Goal: Task Accomplishment & Management: Manage account settings

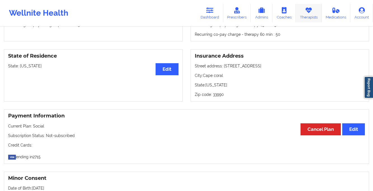
click at [311, 10] on icon at bounding box center [308, 10] width 7 height 6
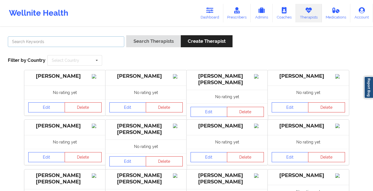
click at [96, 43] on input "text" at bounding box center [66, 41] width 116 height 11
type input "[PERSON_NAME]"
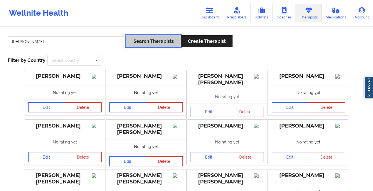
click at [160, 42] on button "Search Therapists" at bounding box center [153, 41] width 54 height 12
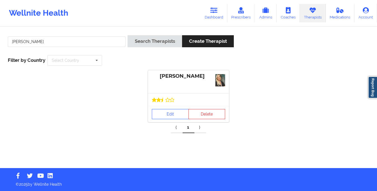
click at [167, 103] on div at bounding box center [188, 99] width 81 height 13
click at [172, 120] on div "Edit Delete" at bounding box center [188, 114] width 81 height 16
click at [174, 114] on link "Edit" at bounding box center [170, 114] width 37 height 10
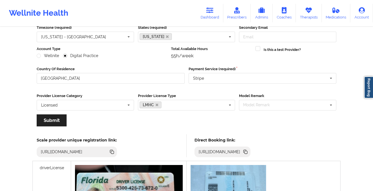
scroll to position [86, 0]
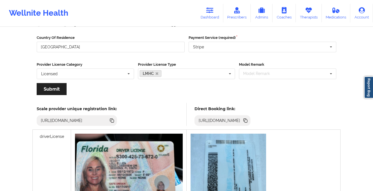
click at [247, 120] on icon at bounding box center [245, 121] width 3 height 3
click at [310, 13] on icon at bounding box center [308, 10] width 7 height 6
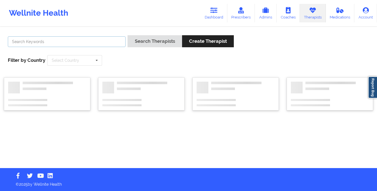
click at [103, 39] on input "text" at bounding box center [67, 41] width 118 height 11
click at [127, 35] on button "Search Therapists" at bounding box center [154, 41] width 54 height 12
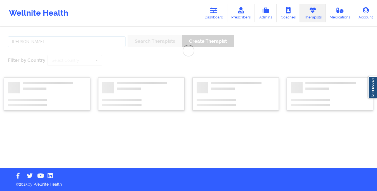
click at [127, 35] on button "Search Therapists" at bounding box center [154, 41] width 54 height 12
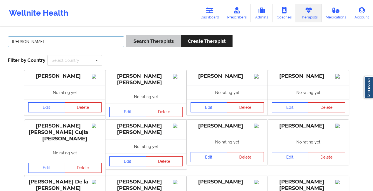
type input "[PERSON_NAME]"
click at [167, 39] on button "Search Therapists" at bounding box center [153, 41] width 54 height 12
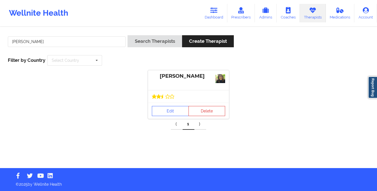
click at [170, 105] on div "Edit Delete" at bounding box center [188, 111] width 81 height 16
click at [171, 108] on link "Edit" at bounding box center [170, 111] width 37 height 10
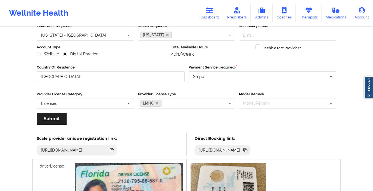
scroll to position [168, 0]
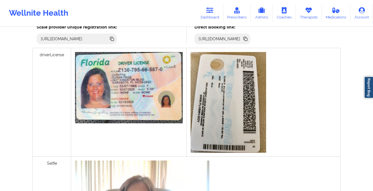
click at [247, 38] on icon at bounding box center [245, 39] width 3 height 3
click at [207, 8] on icon at bounding box center [209, 10] width 7 height 6
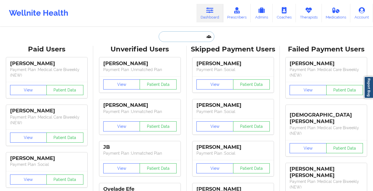
click at [176, 37] on input "text" at bounding box center [185, 36] width 55 height 11
paste input "[PERSON_NAME]"
type input "[PERSON_NAME]"
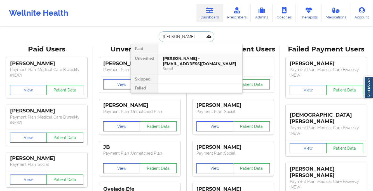
click at [177, 63] on div "[PERSON_NAME] - [EMAIL_ADDRESS][DOMAIN_NAME]" at bounding box center [200, 61] width 75 height 10
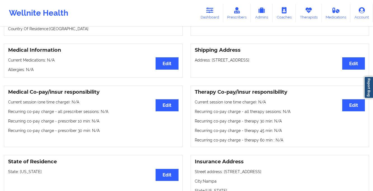
scroll to position [144, 0]
